Goal: Task Accomplishment & Management: Manage account settings

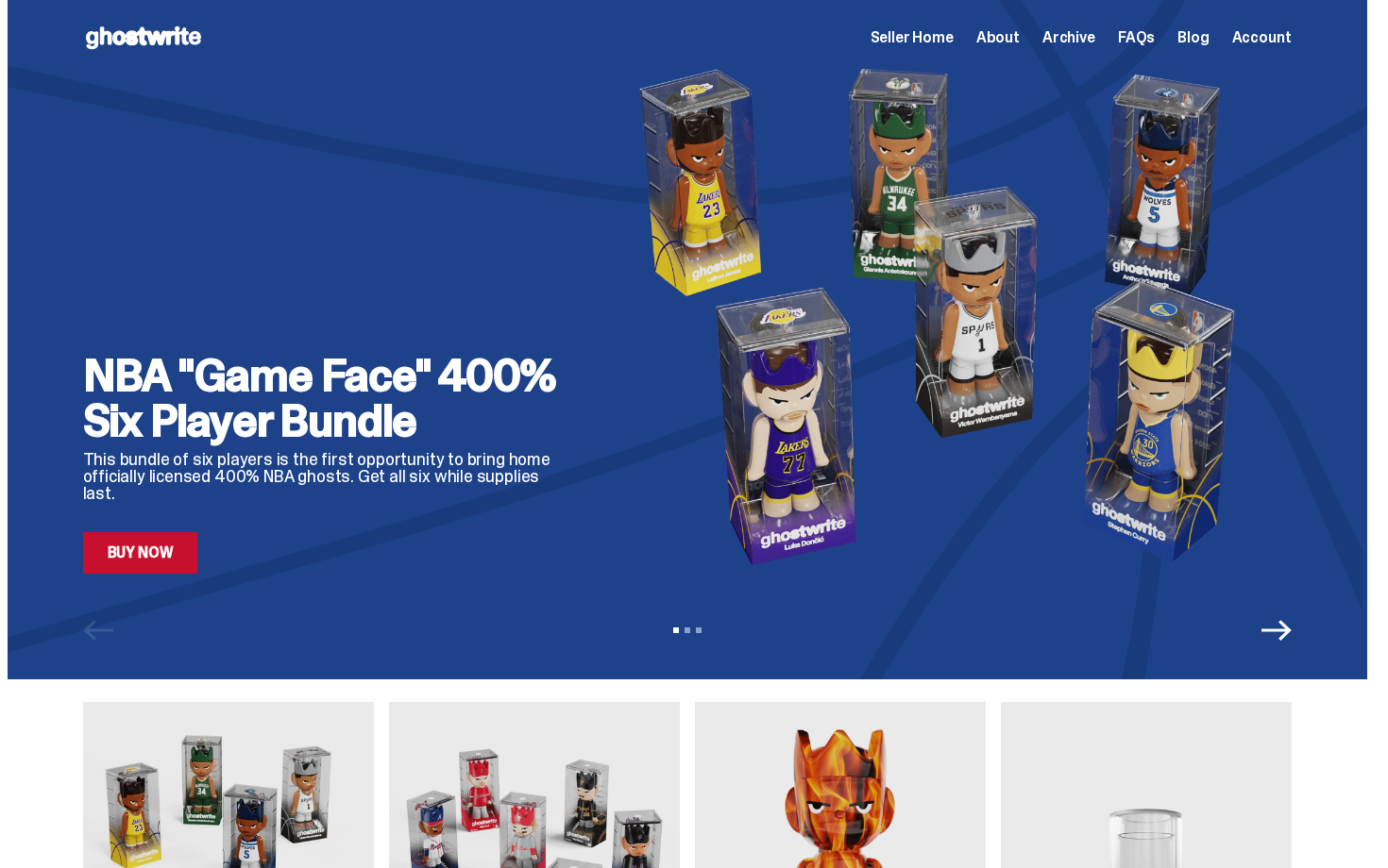
click at [929, 49] on div "Open main menu Home Seller Home About Archive FAQs Blog Account Seller Home Abo…" at bounding box center [687, 37] width 1208 height 30
click at [929, 41] on span "Seller Home" at bounding box center [911, 37] width 83 height 15
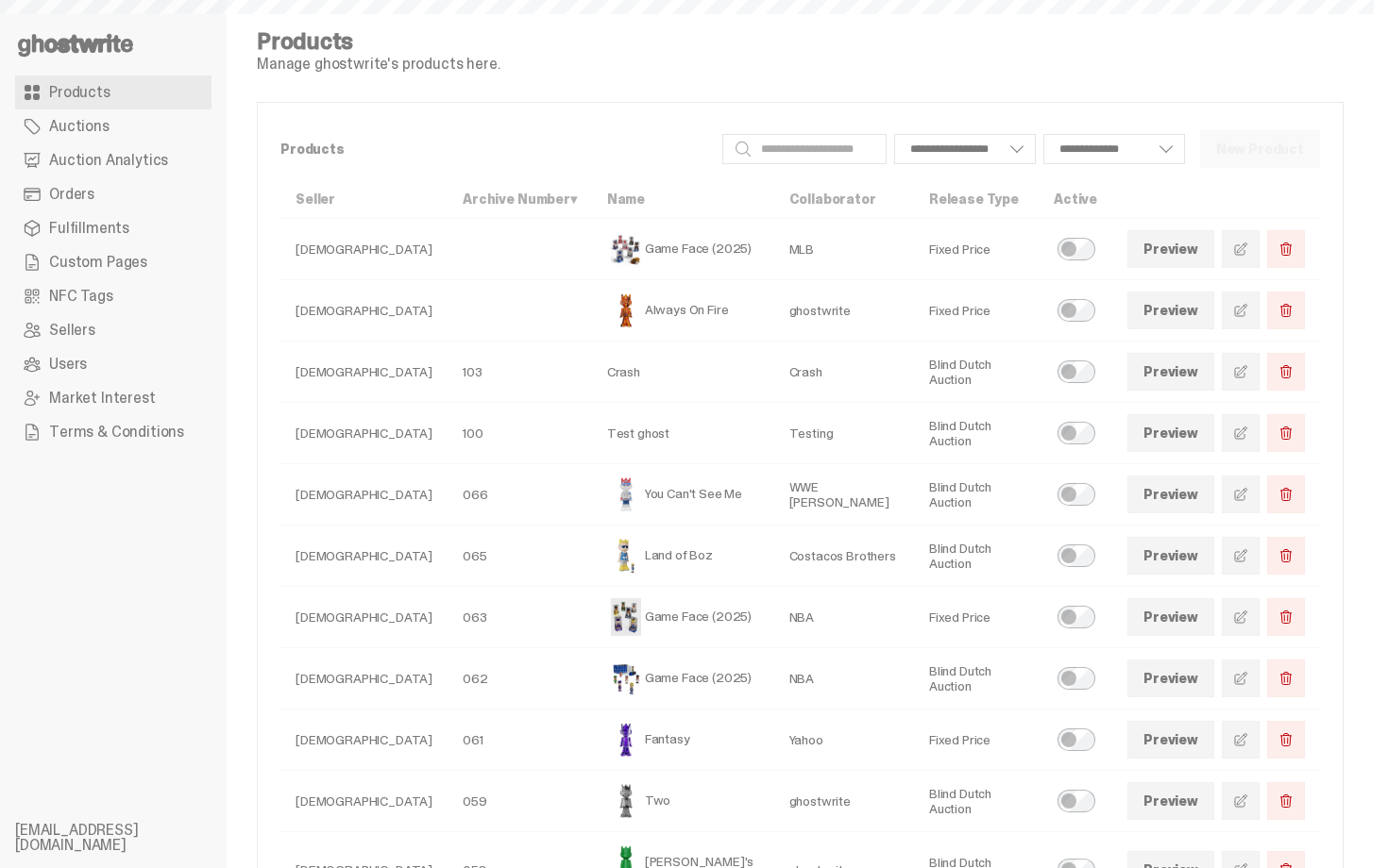
select select
click at [132, 202] on link "Orders" at bounding box center [112, 194] width 196 height 34
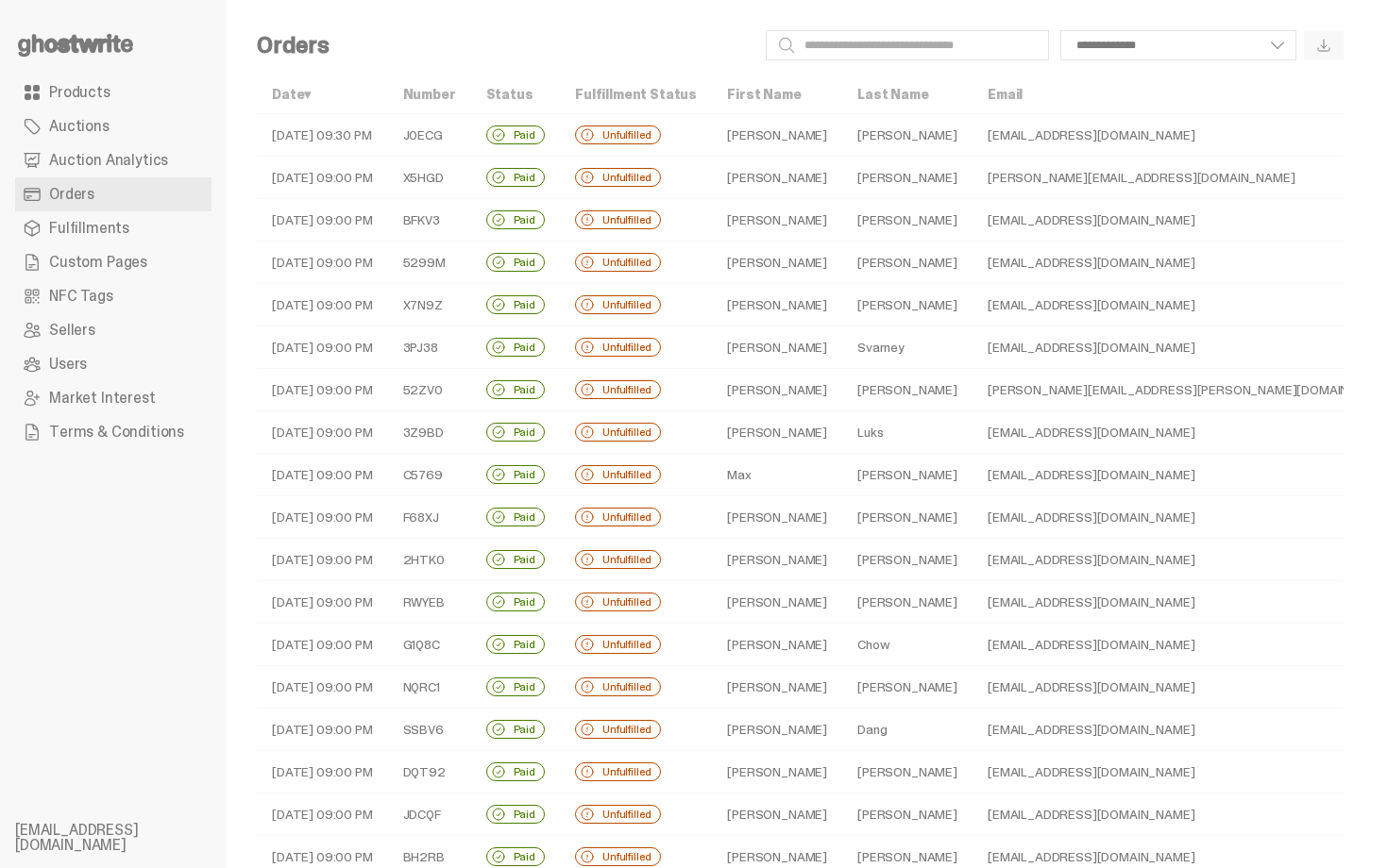
click at [712, 140] on td "[PERSON_NAME]" at bounding box center [777, 135] width 130 height 42
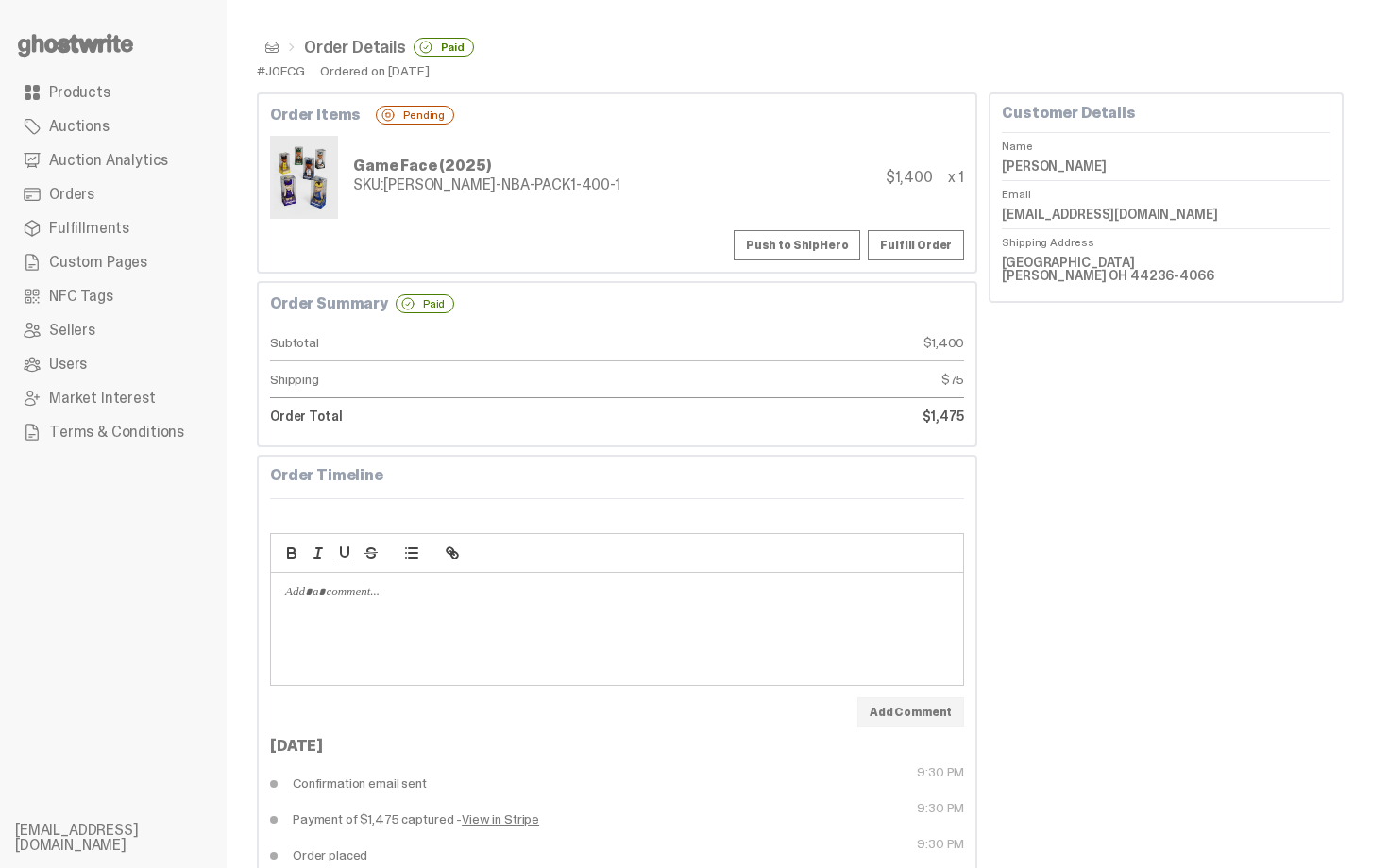
click at [707, 140] on div "Game Face (2025) SKU: TY-GH-NBA-PACK1-400-1 $1,400 x 1" at bounding box center [616, 177] width 694 height 83
click at [112, 199] on link "Orders" at bounding box center [112, 194] width 196 height 34
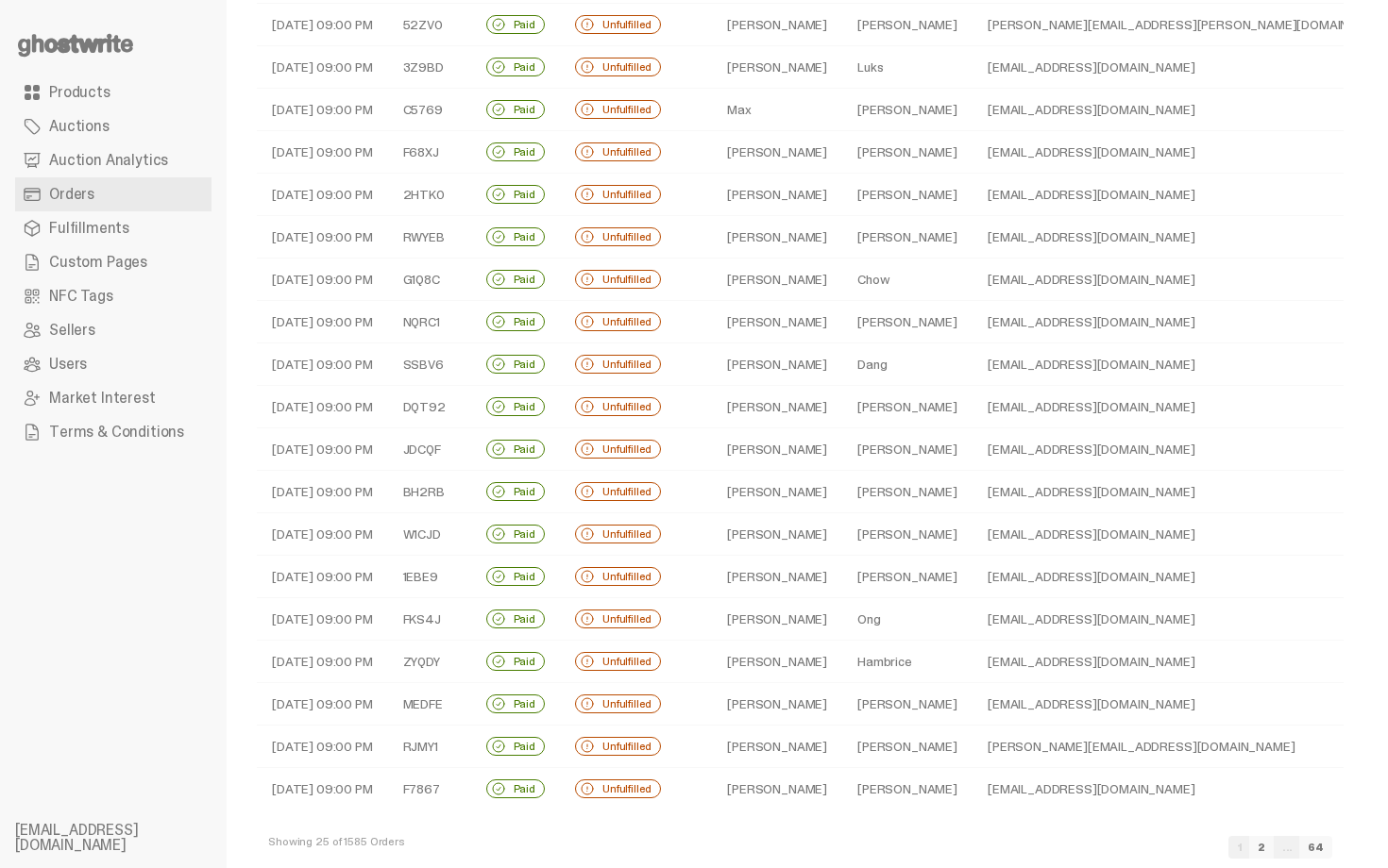
scroll to position [378, 0]
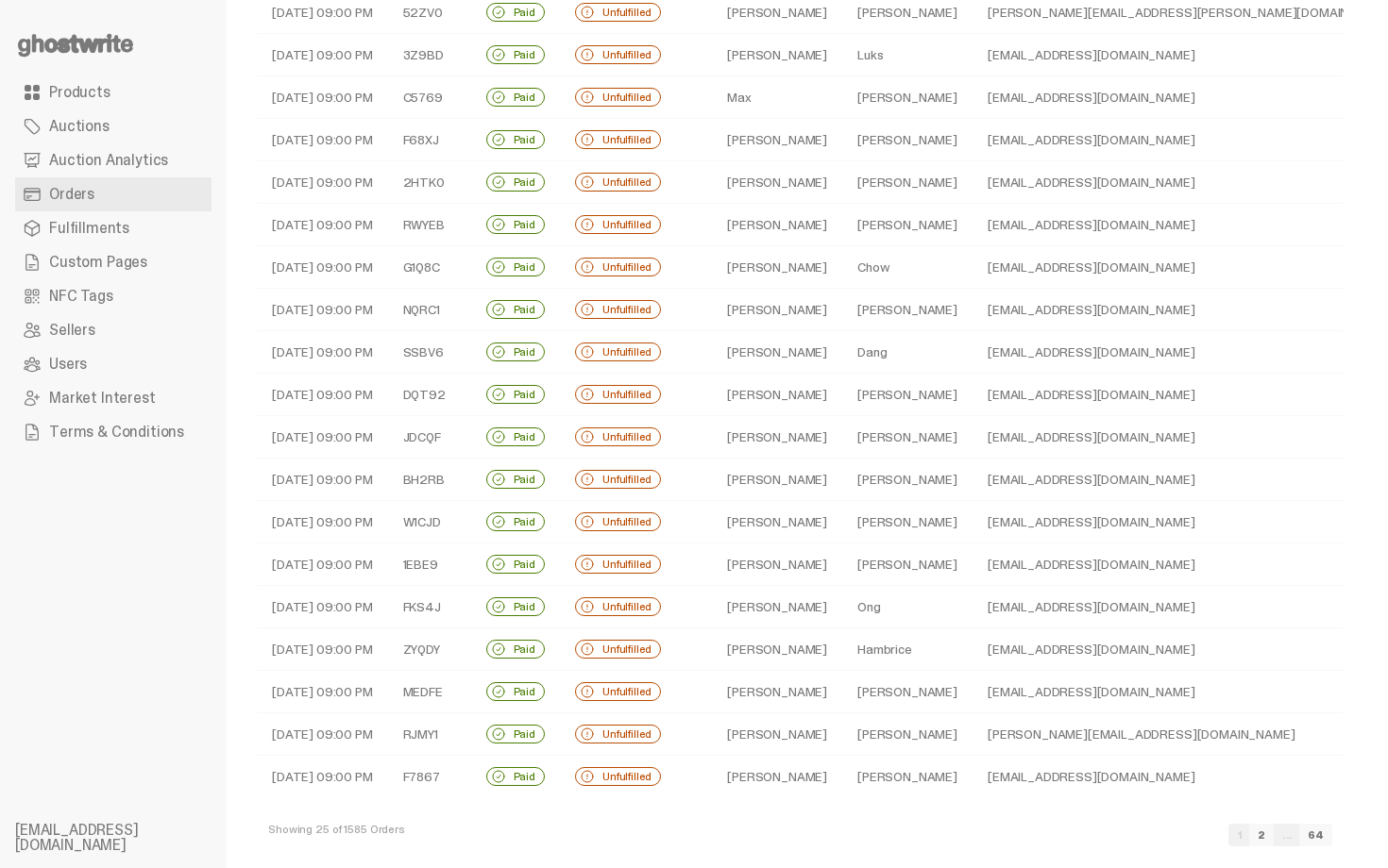
click at [842, 220] on td "Sandefer" at bounding box center [906, 225] width 130 height 42
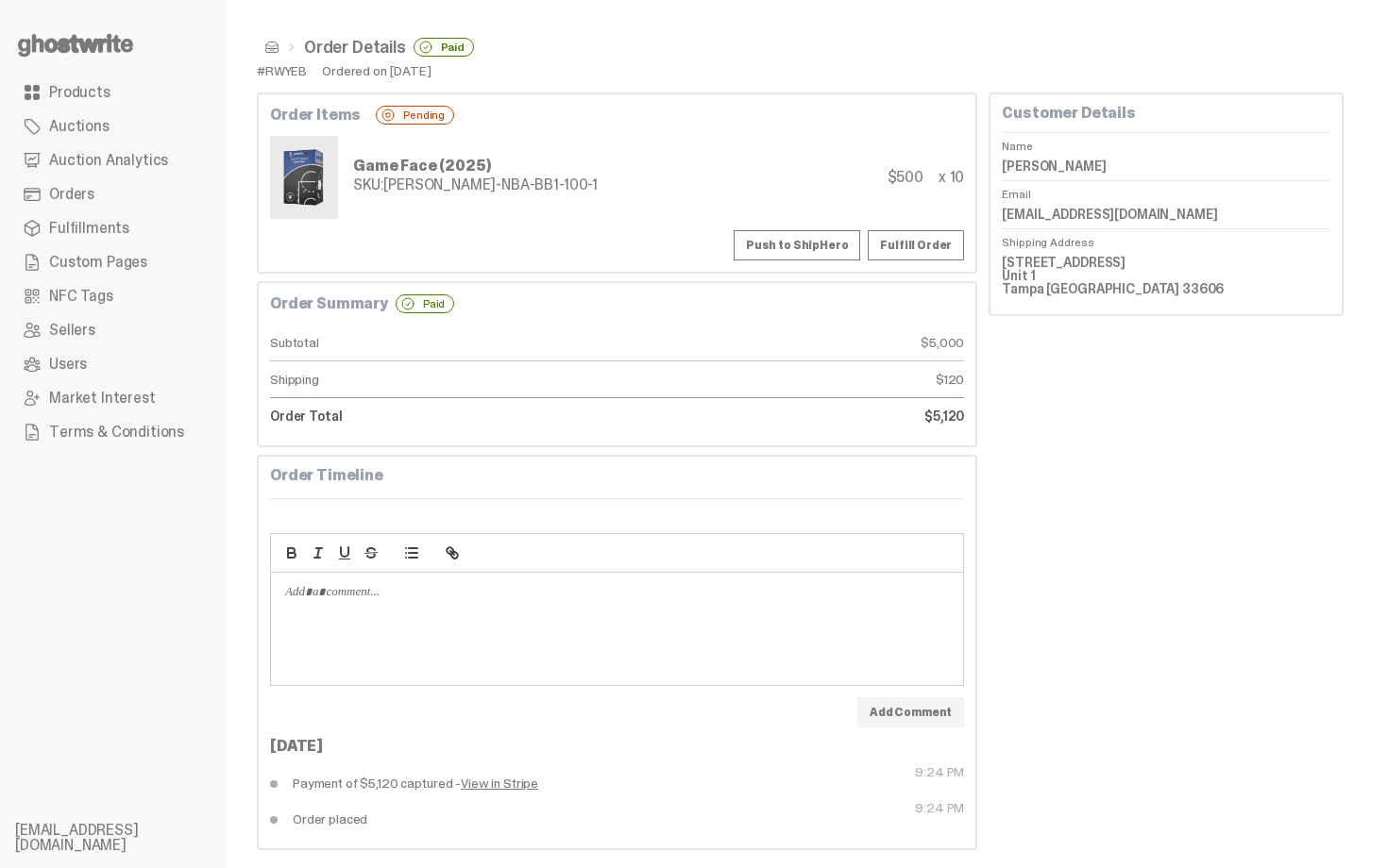
click at [94, 185] on link "Orders" at bounding box center [112, 194] width 196 height 34
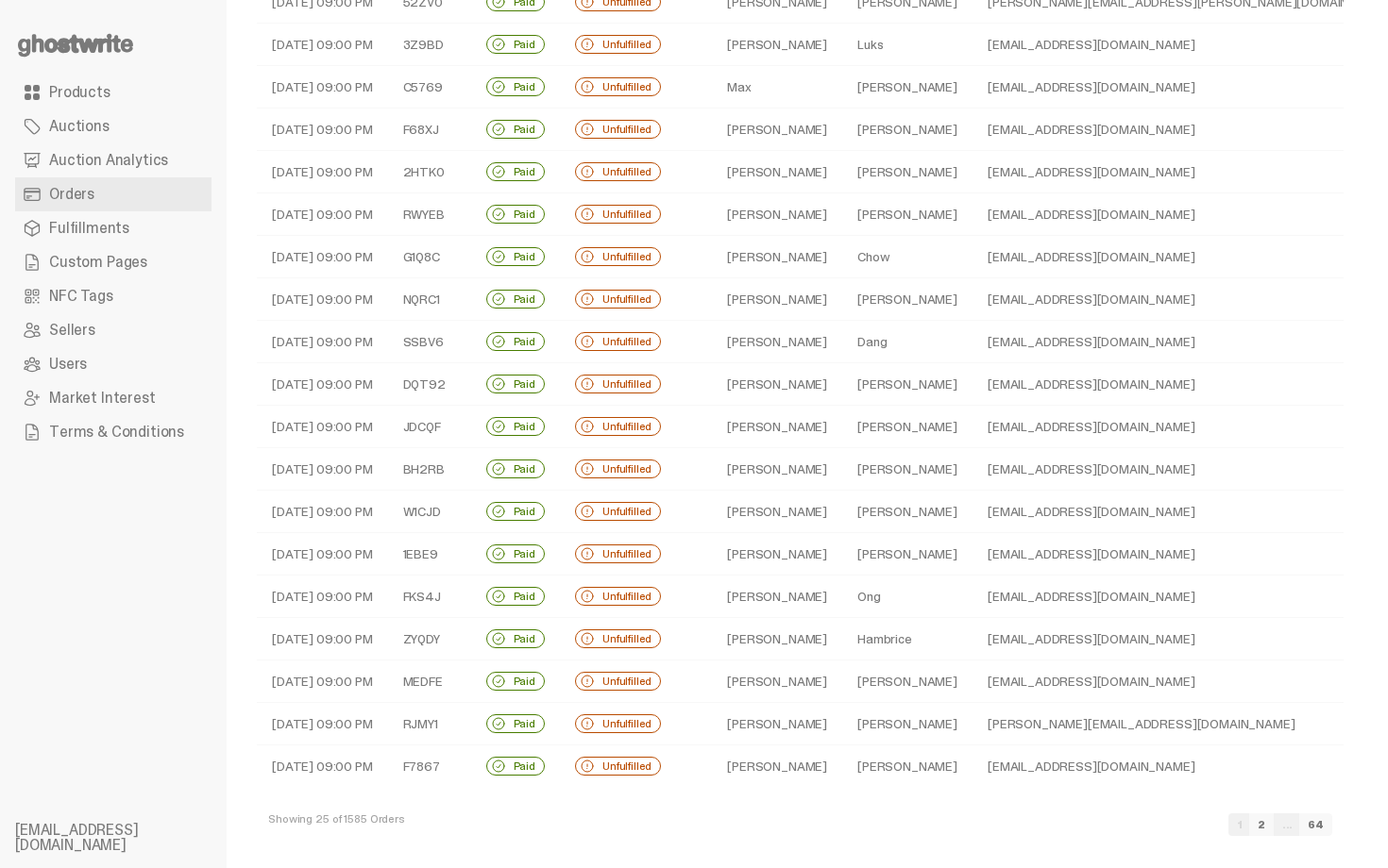
scroll to position [397, 0]
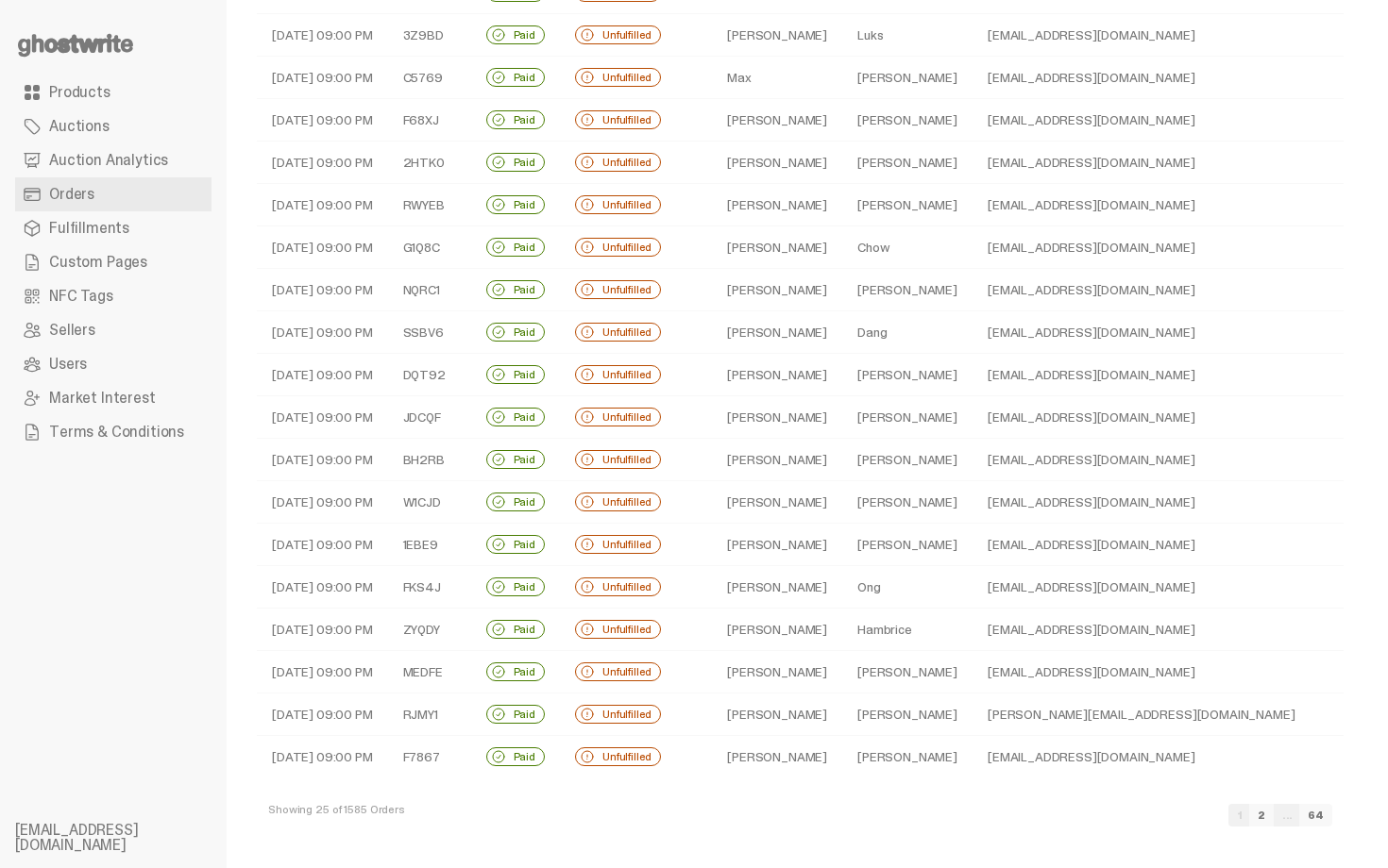
click at [1274, 822] on link "2" at bounding box center [1261, 814] width 24 height 22
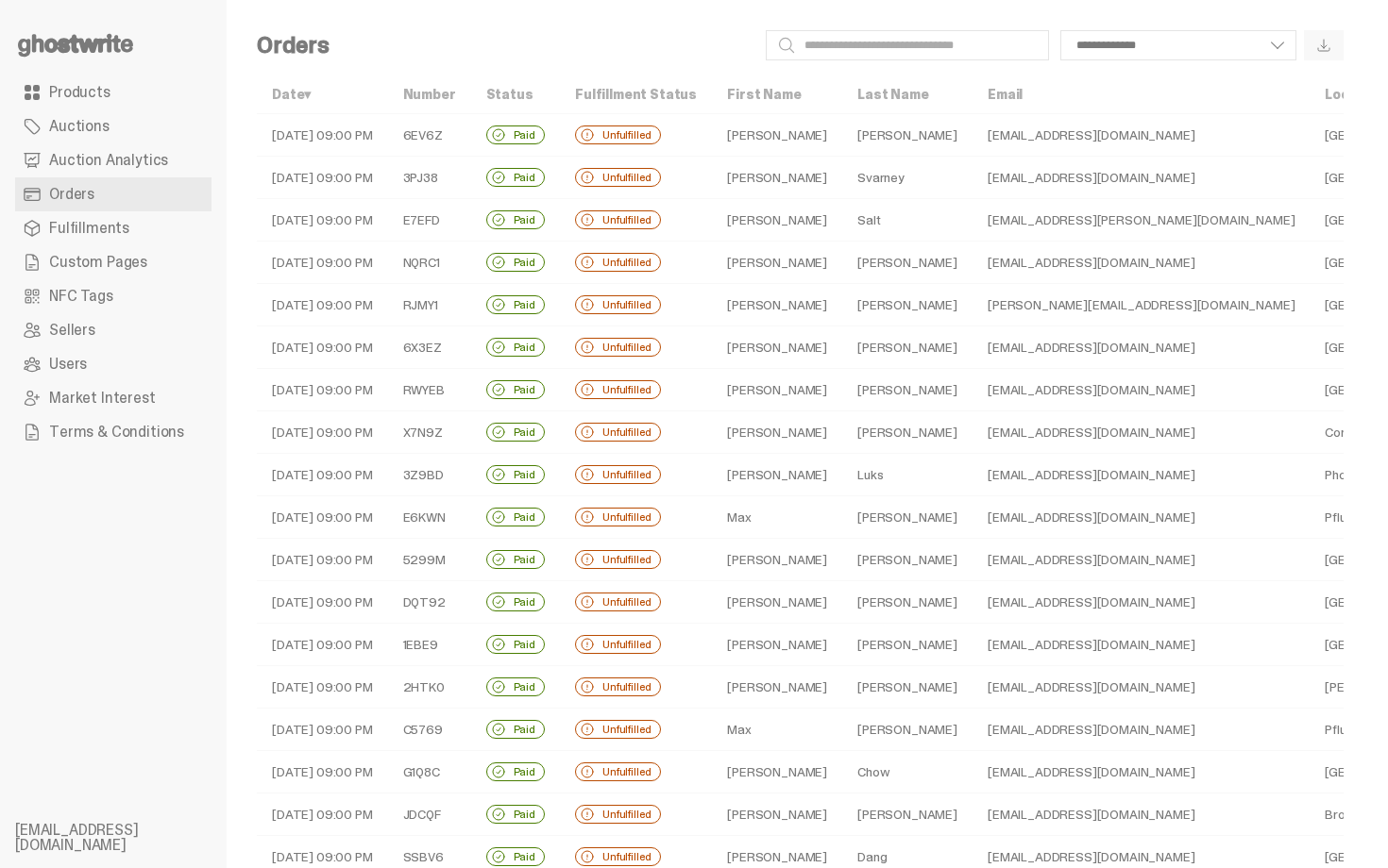
scroll to position [397, 0]
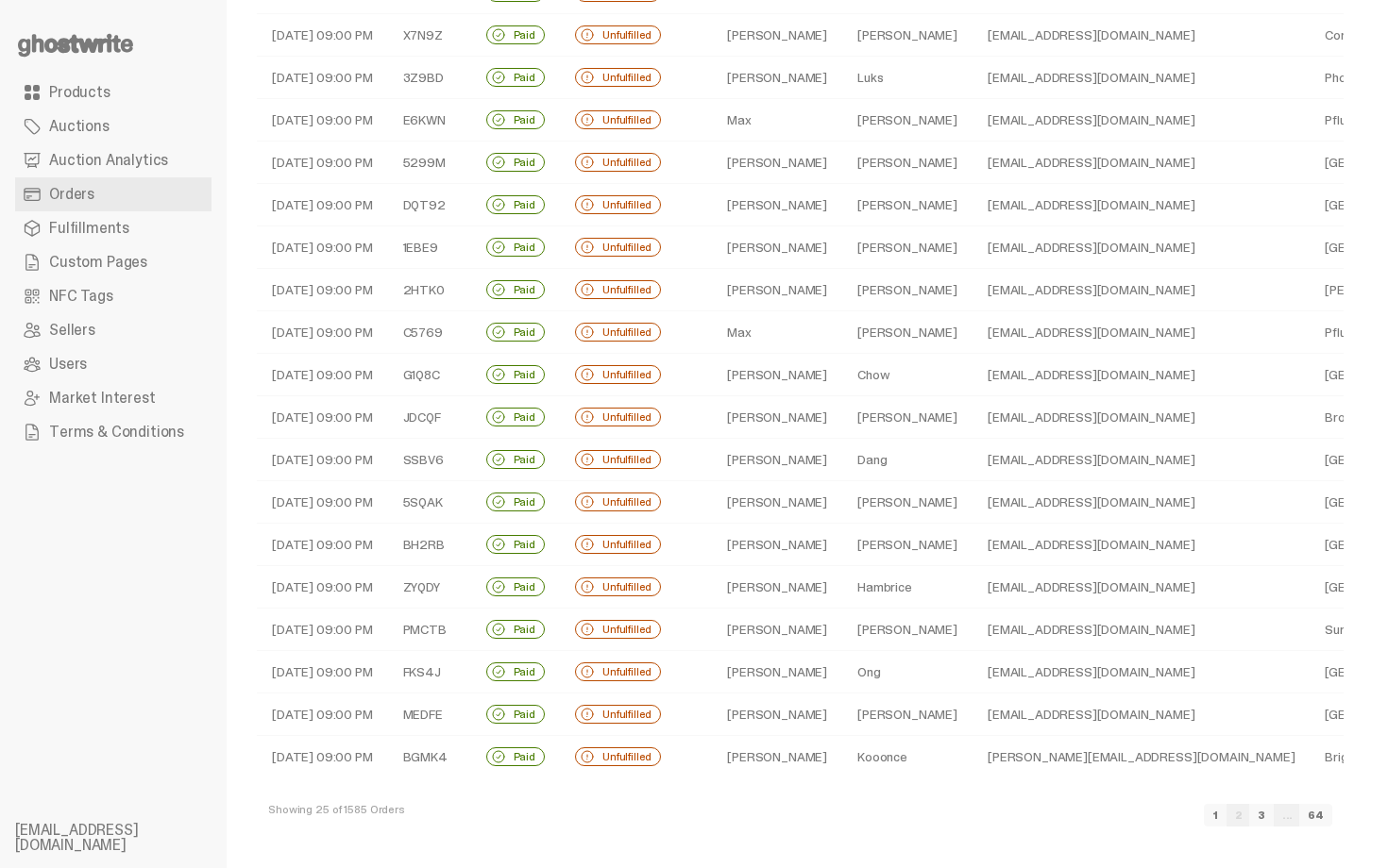
click at [1227, 815] on link "1" at bounding box center [1214, 814] width 22 height 22
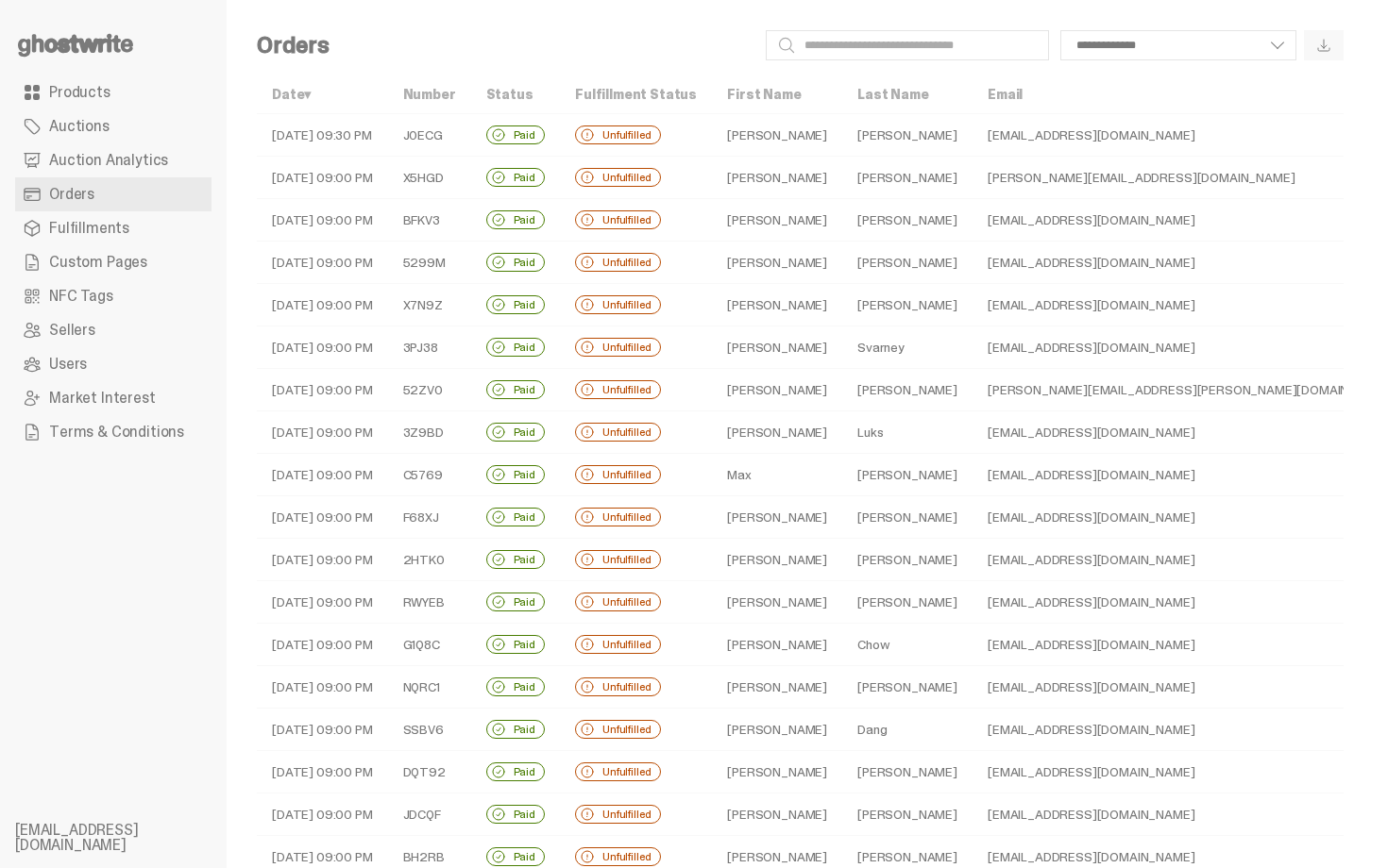
click at [842, 145] on td "Martin" at bounding box center [906, 135] width 130 height 42
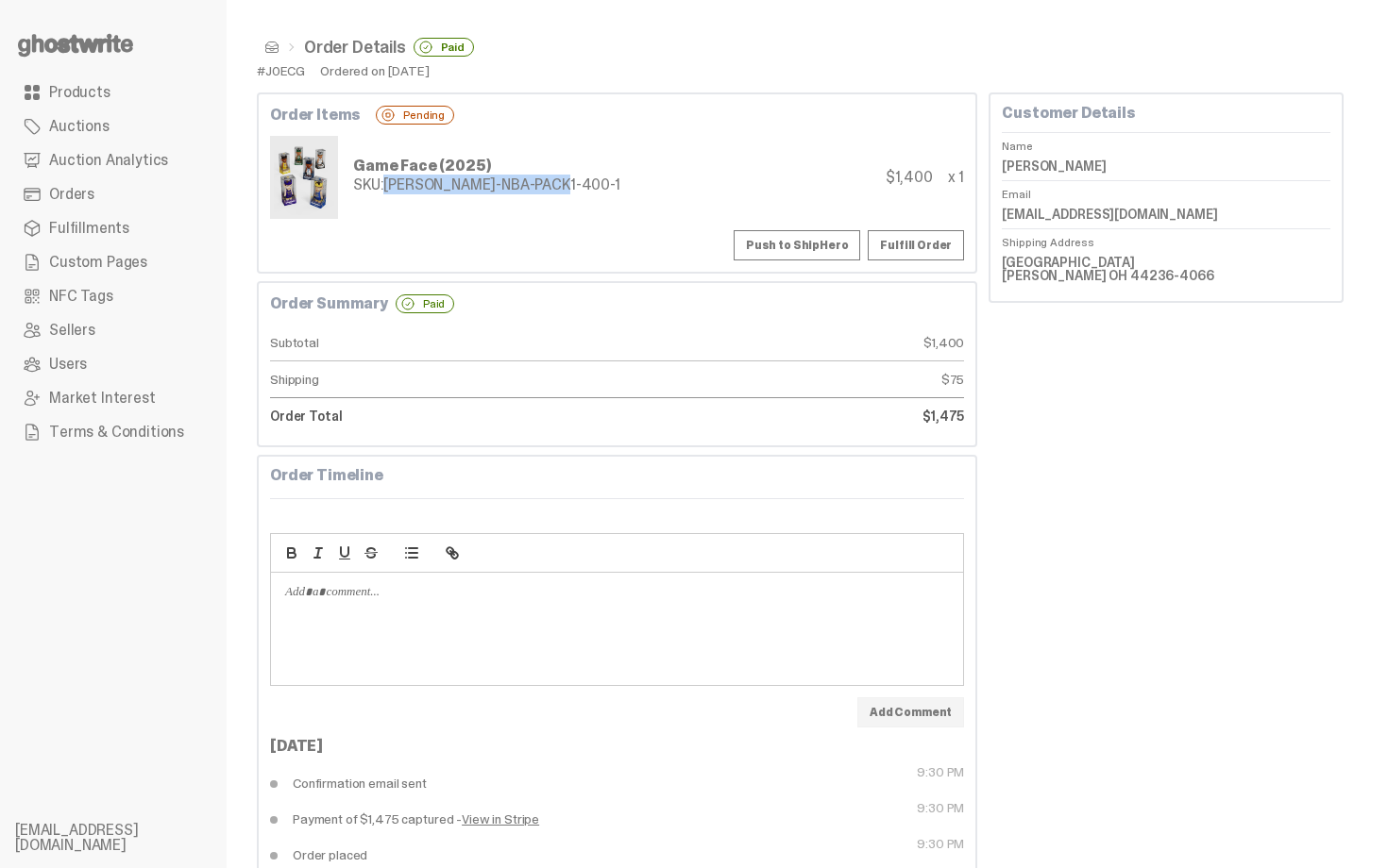
drag, startPoint x: 383, startPoint y: 186, endPoint x: 628, endPoint y: 186, distance: 245.0
click at [628, 186] on div "Game Face (2025) SKU: TY-GH-NBA-PACK1-400-1 $1,400 x 1" at bounding box center [616, 177] width 694 height 83
copy div "TY-GH-NBA-PACK1-400-1"
click at [805, 248] on button "Push to ShipHero" at bounding box center [797, 245] width 127 height 30
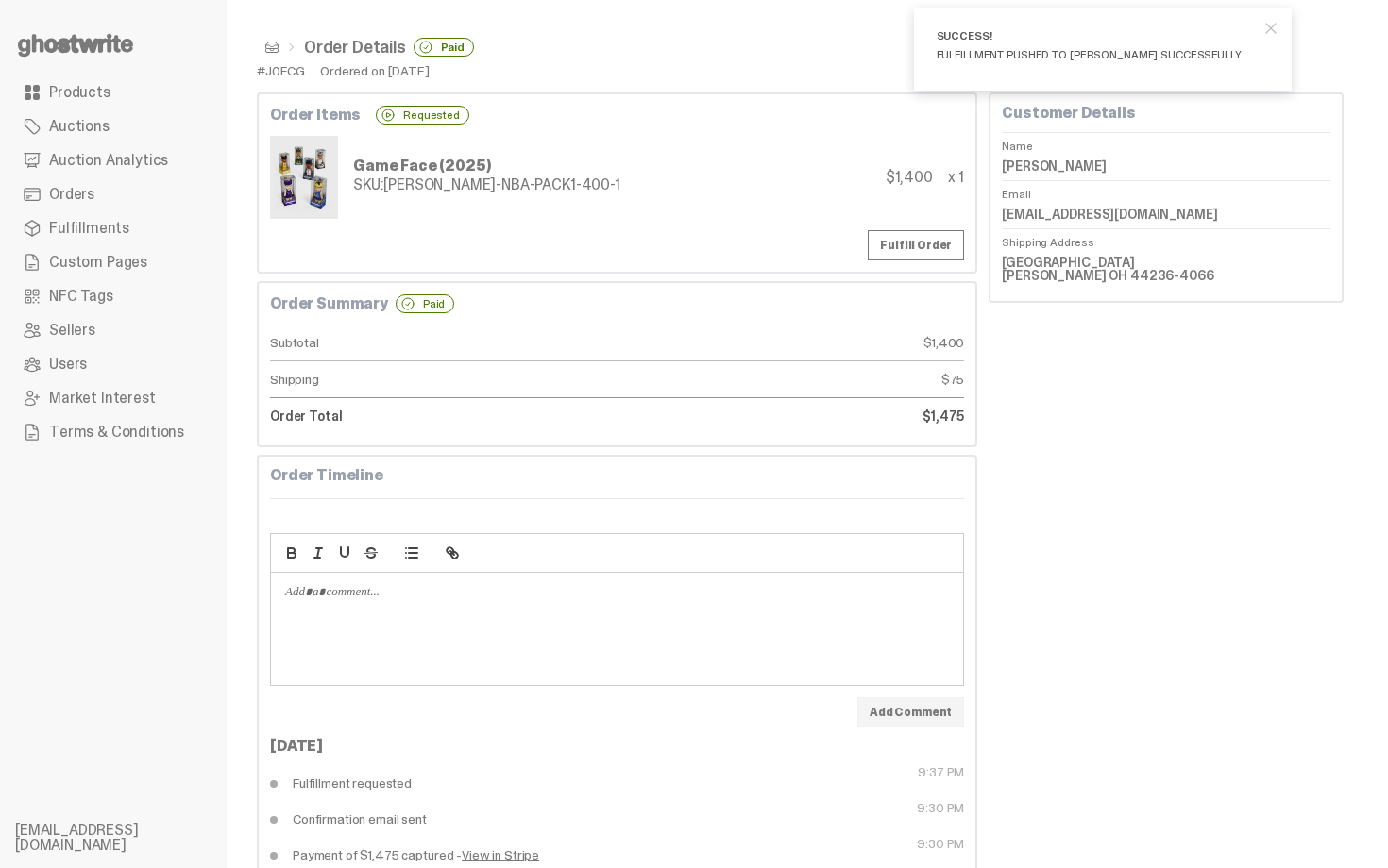
click at [1335, 596] on div "Customer Details Name Paul Martin Email pmartin08@jcu.edu Shipping Address 1521…" at bounding box center [1165, 508] width 355 height 830
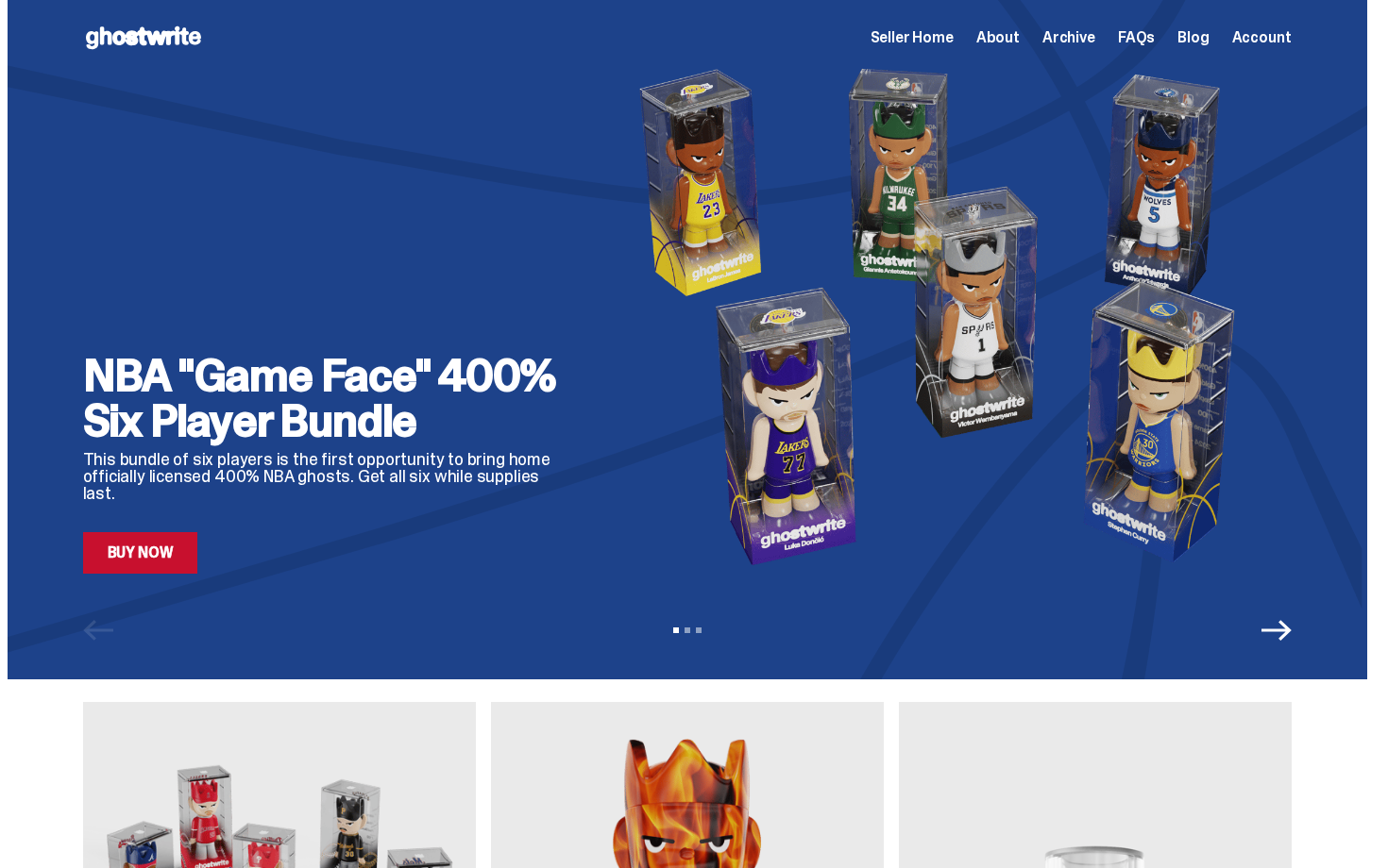
click at [767, 341] on img at bounding box center [948, 316] width 688 height 516
click at [167, 555] on link "Buy Now" at bounding box center [141, 553] width 115 height 42
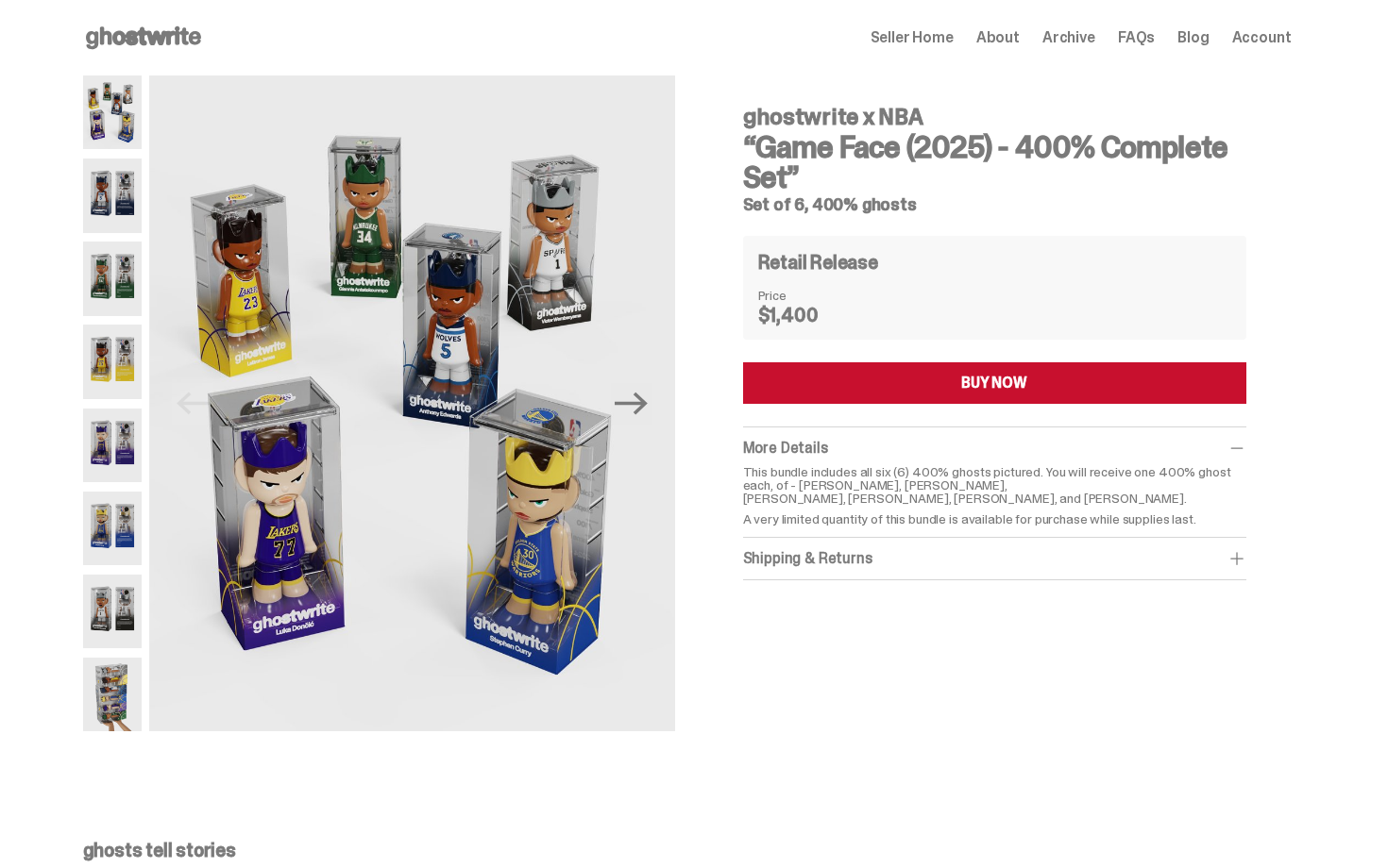
click at [951, 37] on span "Seller Home" at bounding box center [911, 37] width 83 height 15
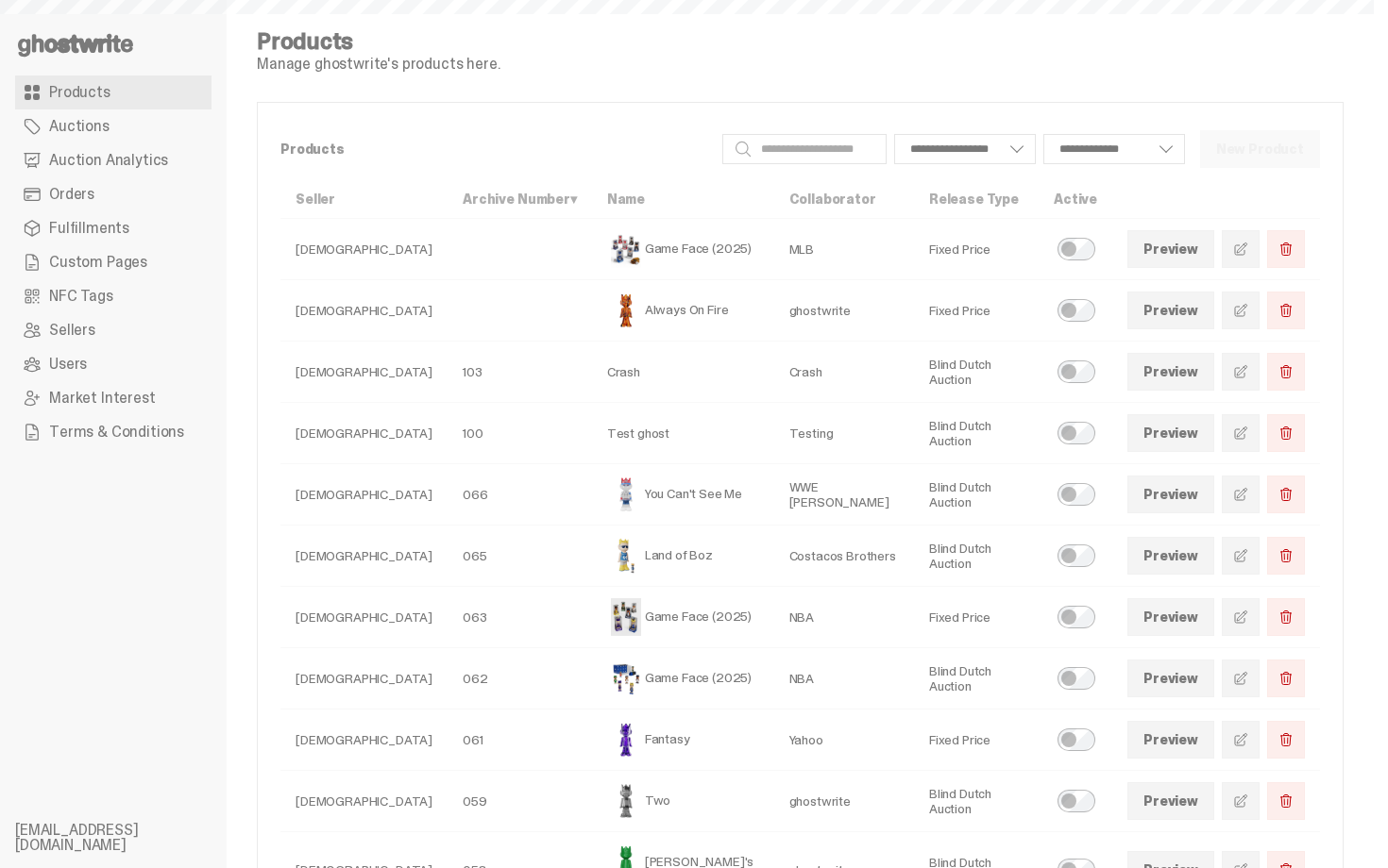
select select
click at [155, 196] on link "Orders" at bounding box center [112, 194] width 196 height 34
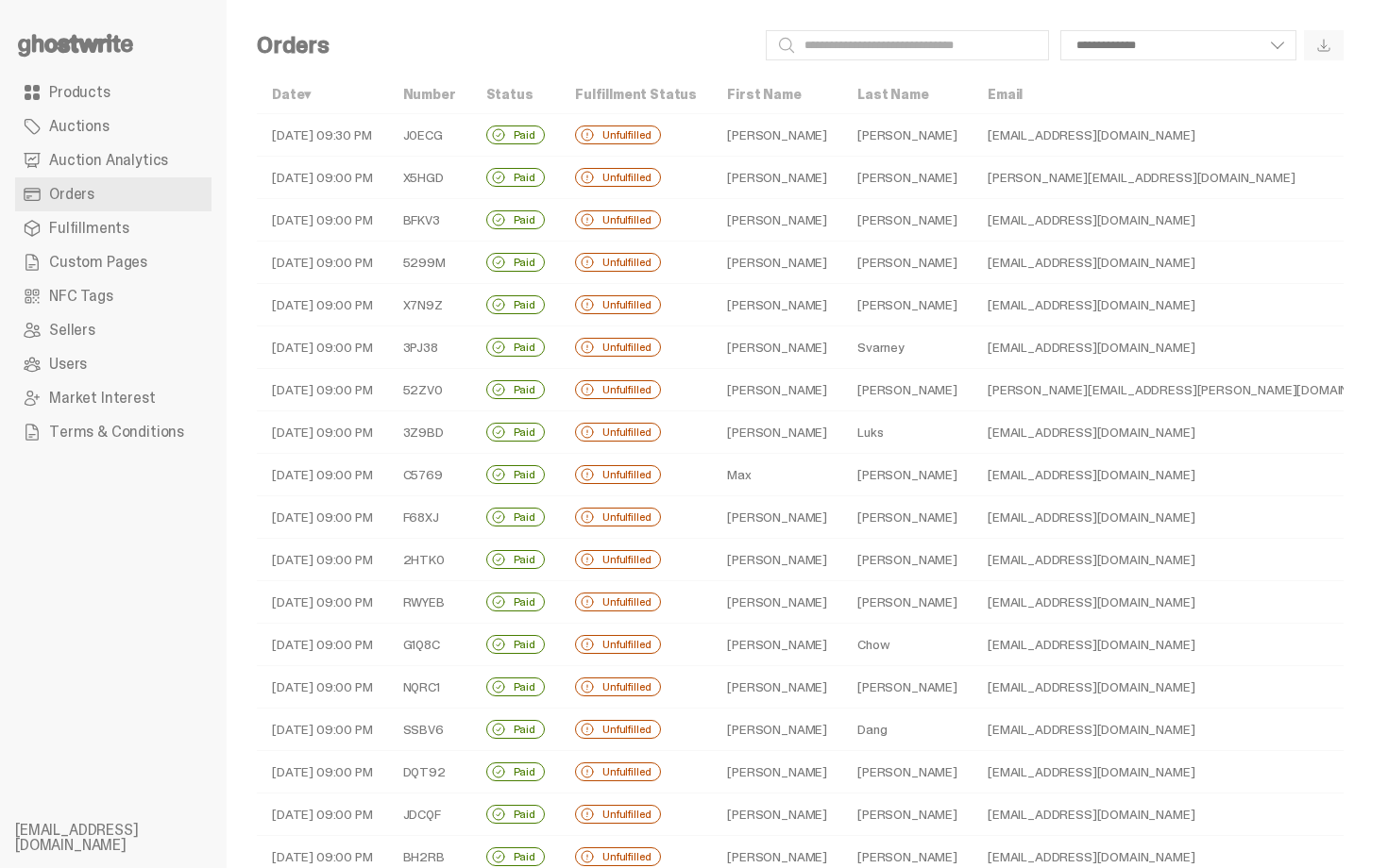
click at [842, 127] on td "Martin" at bounding box center [906, 135] width 130 height 42
